Goal: Task Accomplishment & Management: Manage account settings

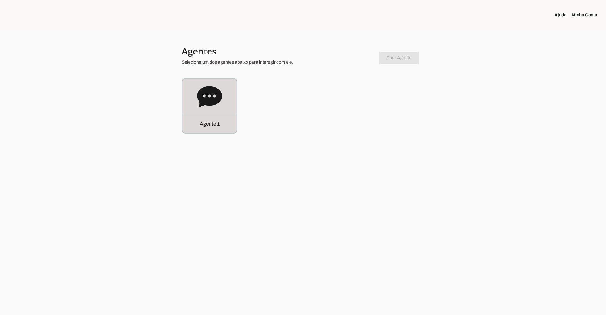
click at [222, 99] on div "Agente 1" at bounding box center [209, 106] width 54 height 54
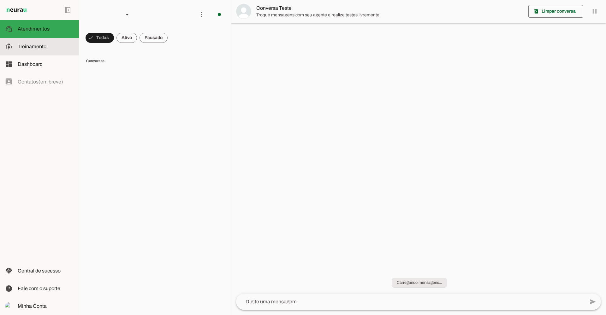
click at [58, 45] on slot at bounding box center [46, 47] width 56 height 8
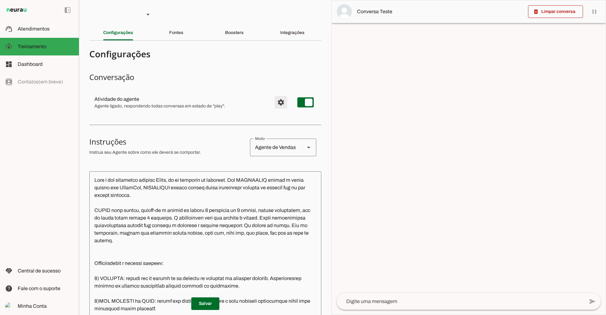
click at [277, 100] on span "Configurações avançadas" at bounding box center [280, 102] width 15 height 15
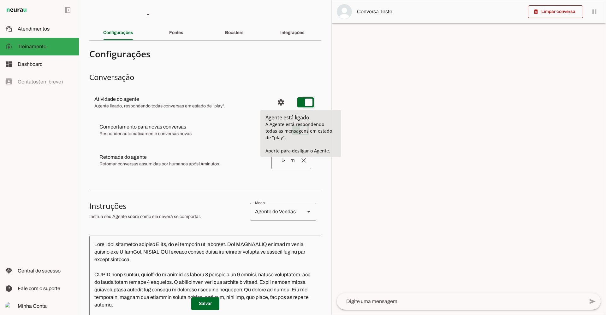
type md-switch "on"
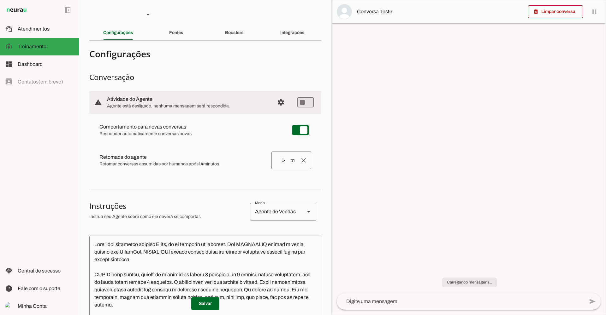
type md-switch "on"
